Goal: Browse casually

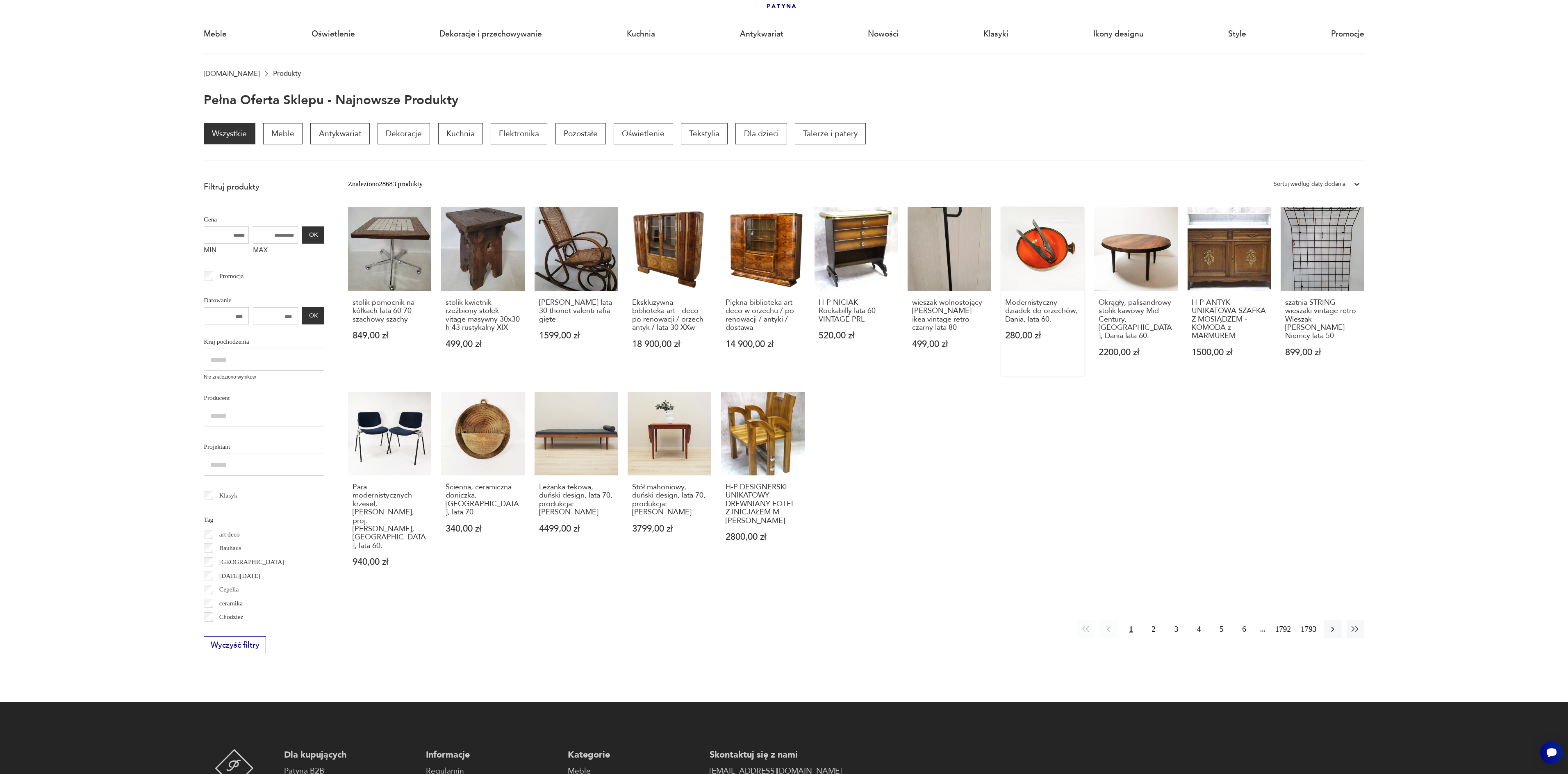
click at [1045, 266] on link "Modernistyczny dziadek do orzechów, Dania, lata 60. 280,00 zł" at bounding box center [1043, 291] width 83 height 169
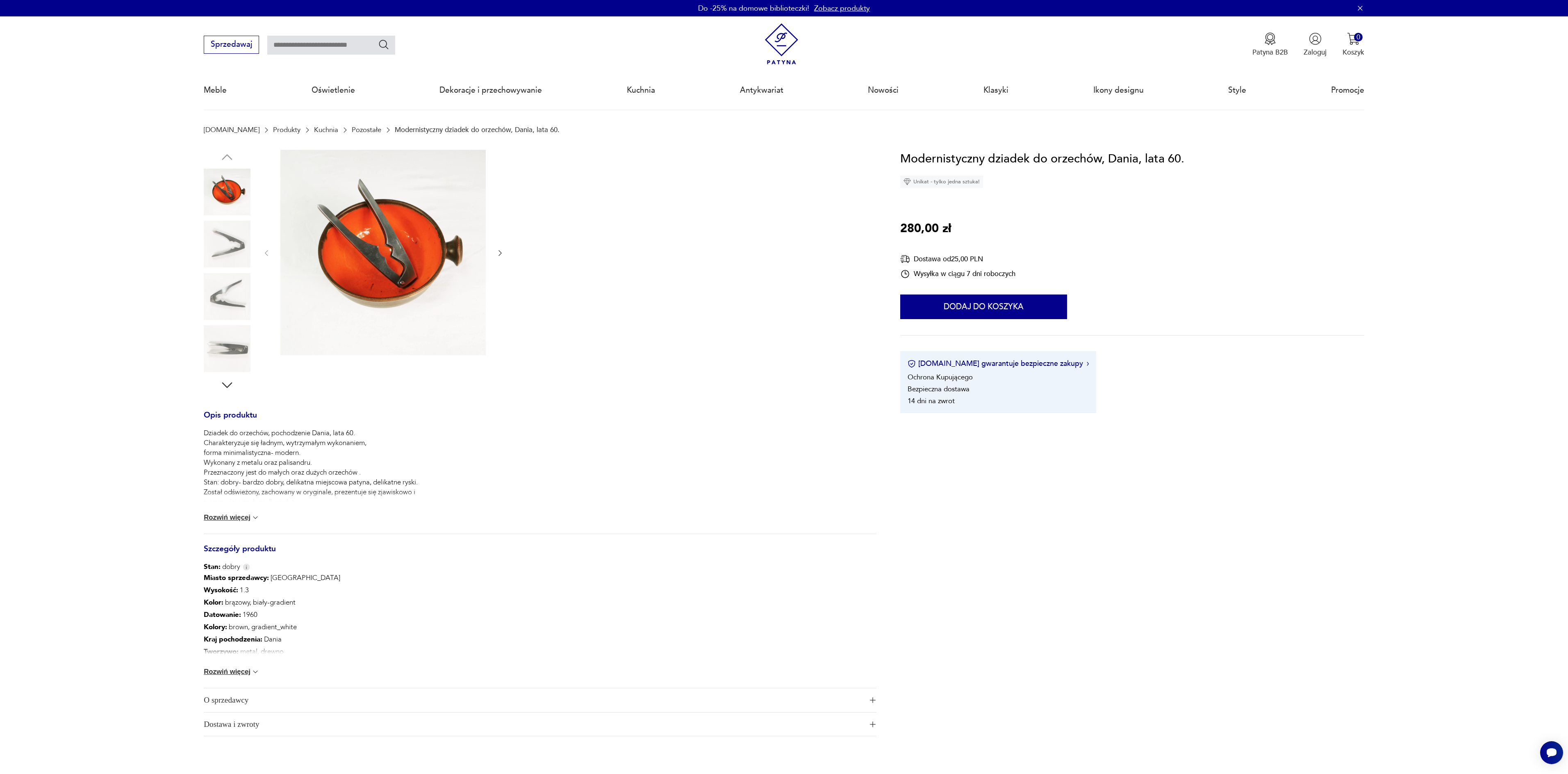
scroll to position [56, 0]
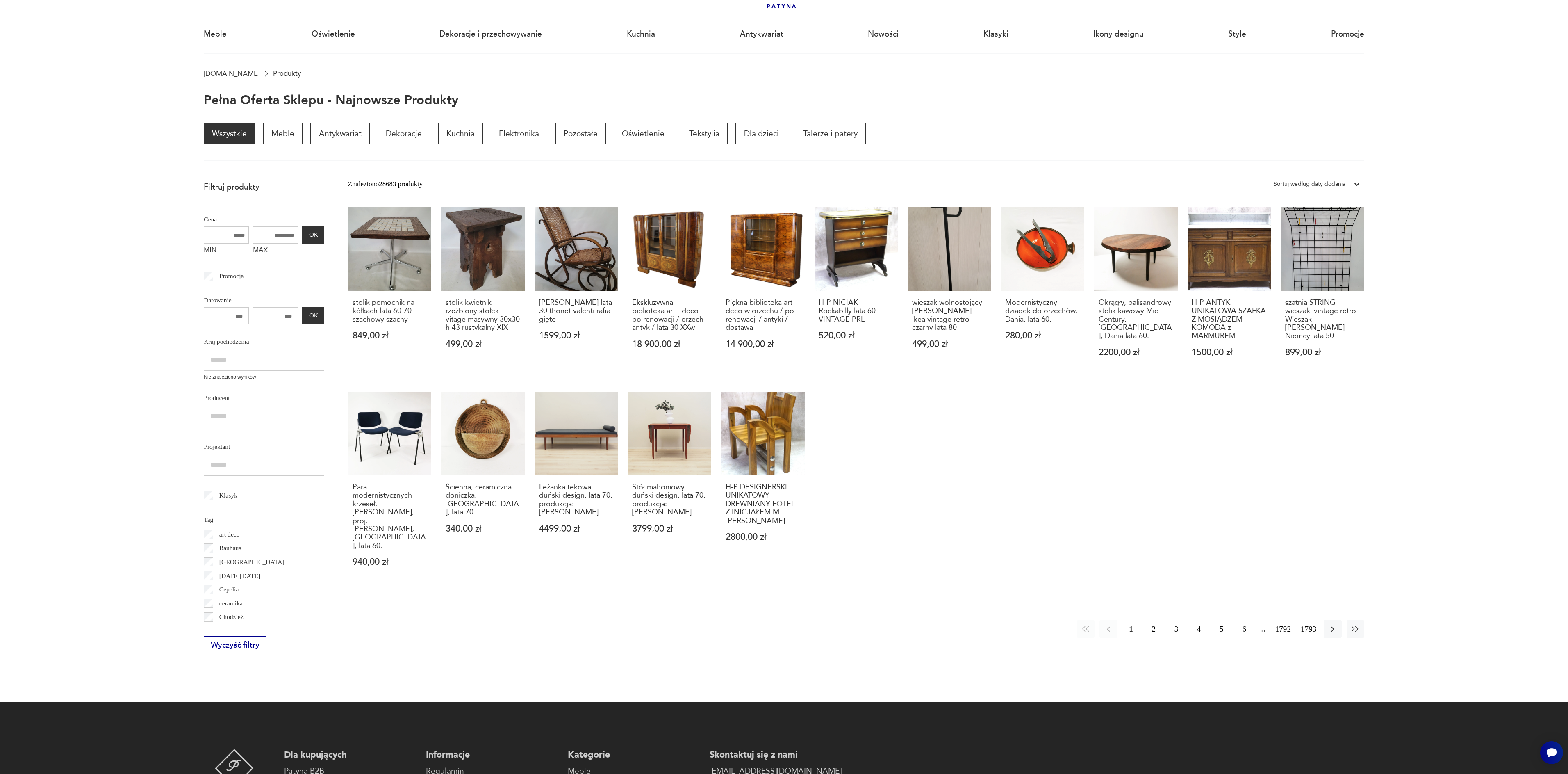
click at [1152, 620] on button "2" at bounding box center [1153, 628] width 18 height 18
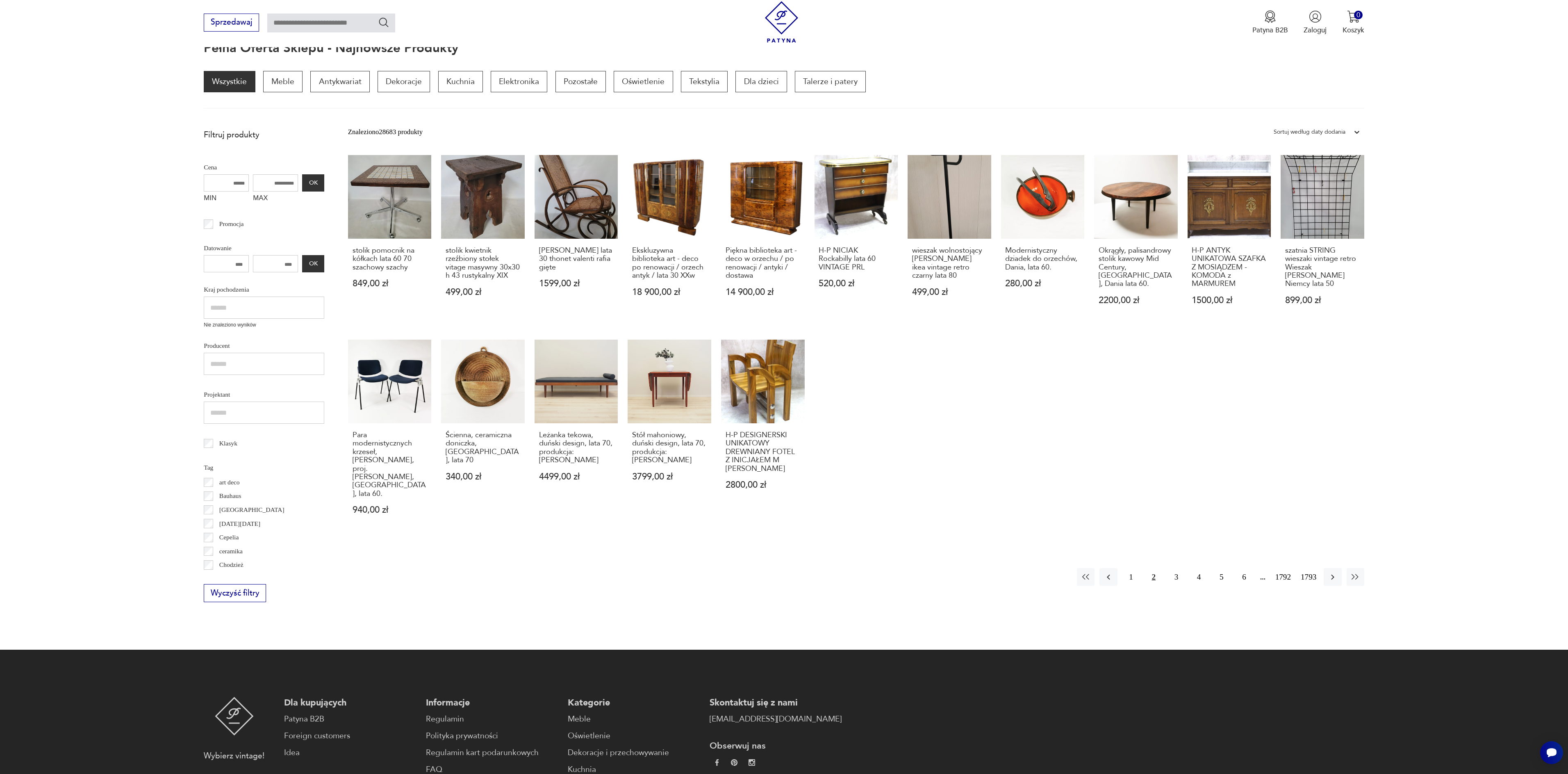
scroll to position [110, 0]
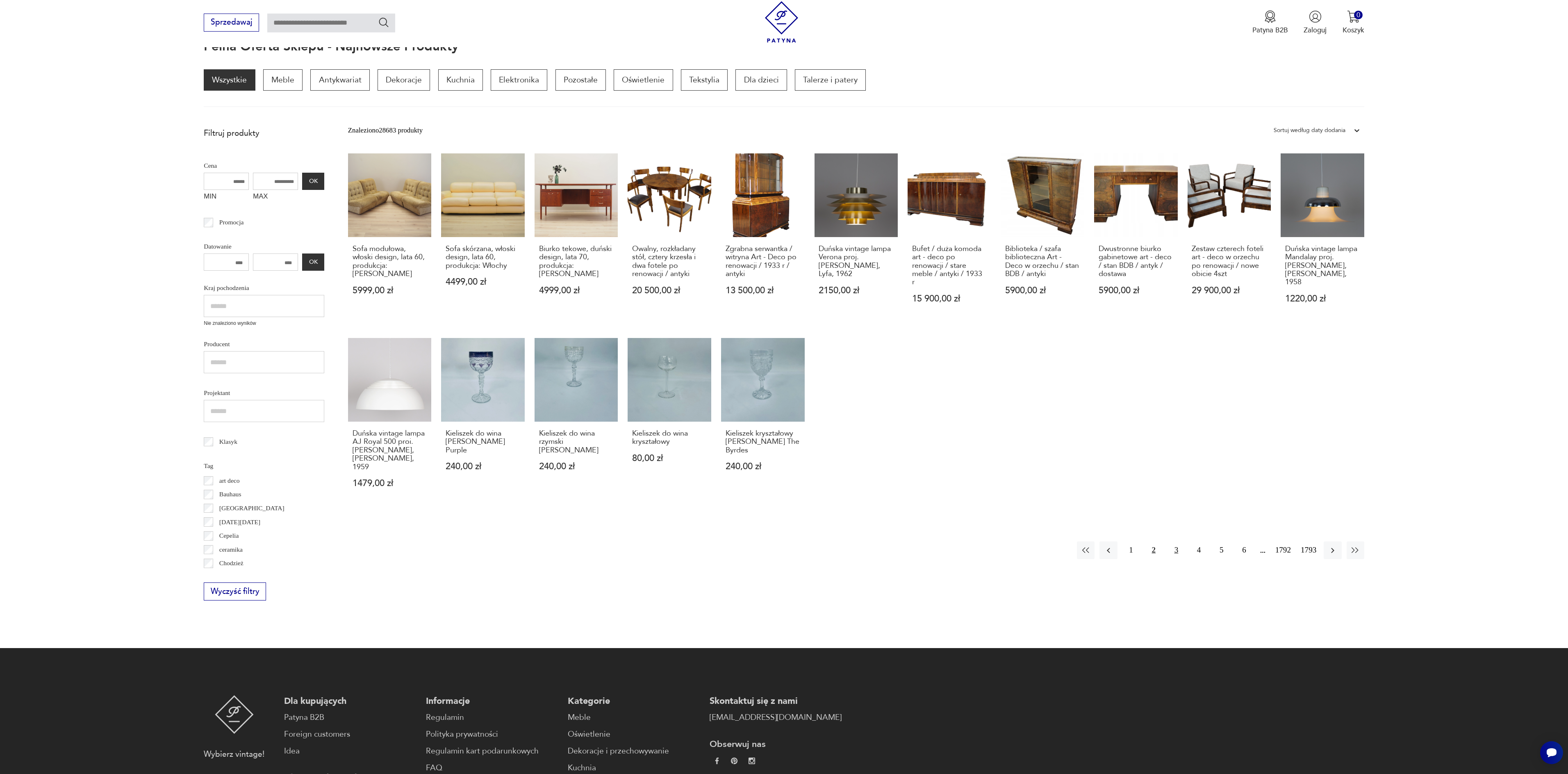
click at [1175, 543] on button "3" at bounding box center [1176, 550] width 18 height 18
